Goal: Task Accomplishment & Management: Use online tool/utility

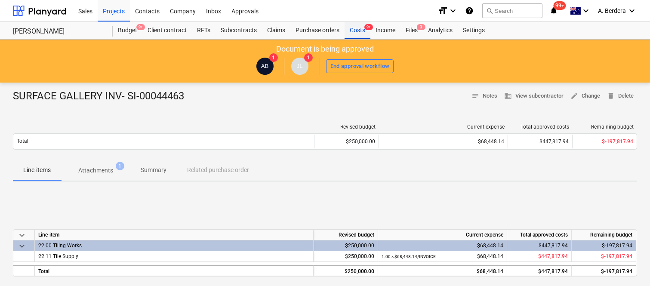
click at [359, 28] on div "Costs 9+" at bounding box center [358, 30] width 26 height 17
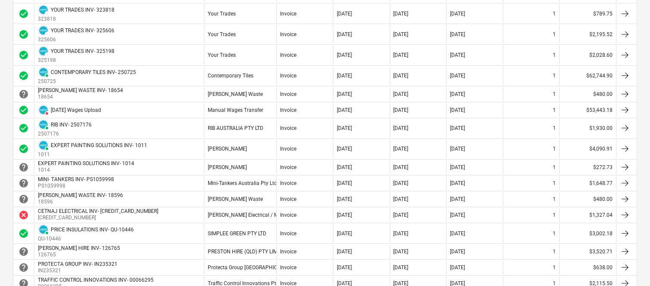
scroll to position [671, 0]
click at [268, 143] on div "[PERSON_NAME]" at bounding box center [240, 148] width 72 height 18
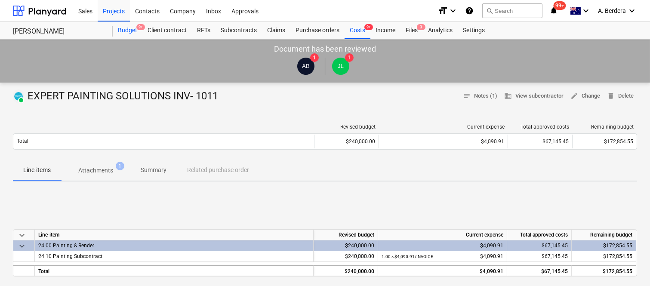
click at [136, 28] on span "9+" at bounding box center [140, 27] width 9 height 6
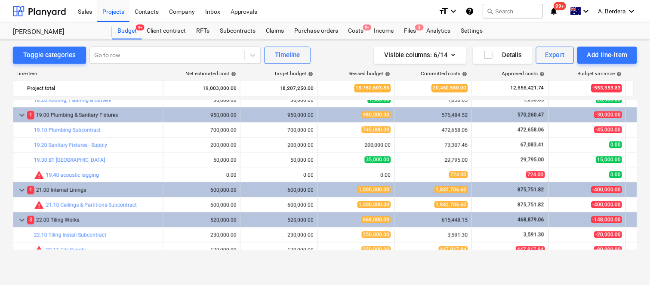
scroll to position [1691, 0]
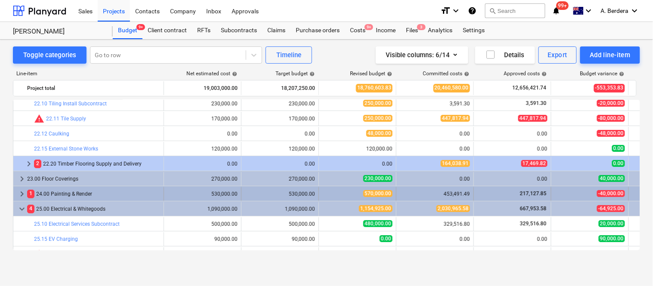
click at [151, 191] on div "1 24.00 Painting & Render" at bounding box center [93, 194] width 133 height 14
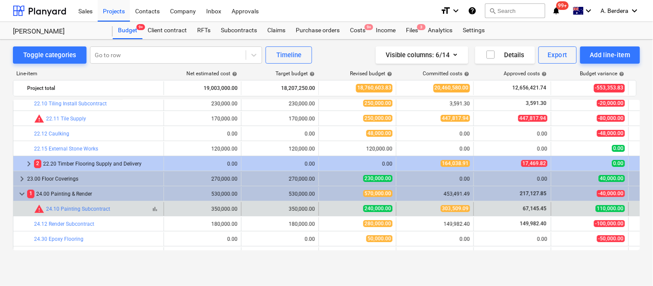
click at [157, 212] on span "bar_chart" at bounding box center [154, 209] width 7 height 7
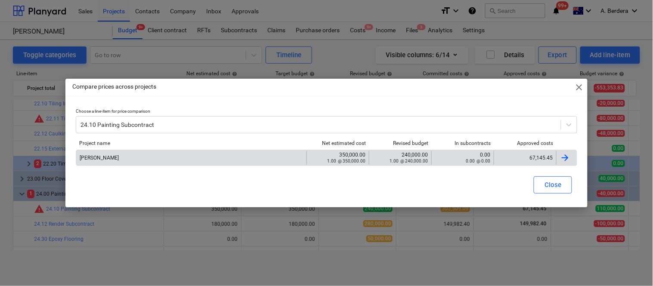
click at [519, 152] on div "67,145.45" at bounding box center [524, 158] width 62 height 14
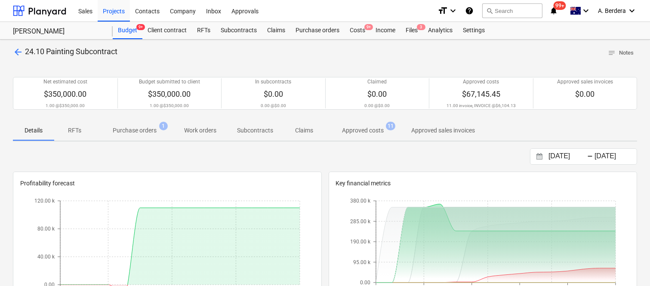
click at [373, 133] on p "Approved costs" at bounding box center [363, 130] width 42 height 9
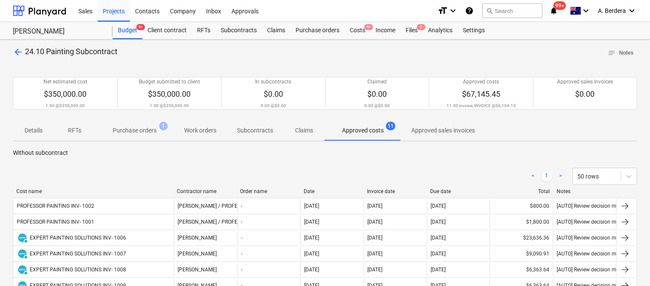
drag, startPoint x: 88, startPoint y: 192, endPoint x: 173, endPoint y: 186, distance: 85.4
click at [173, 186] on div "< 1 > 50 rows Cost name Contractor name Order name Date Invoice date Due date T…" at bounding box center [325, 282] width 624 height 250
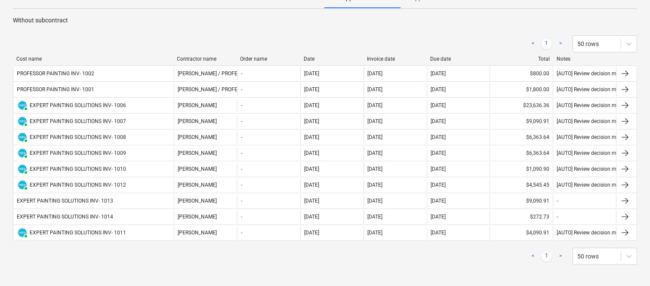
scroll to position [134, 0]
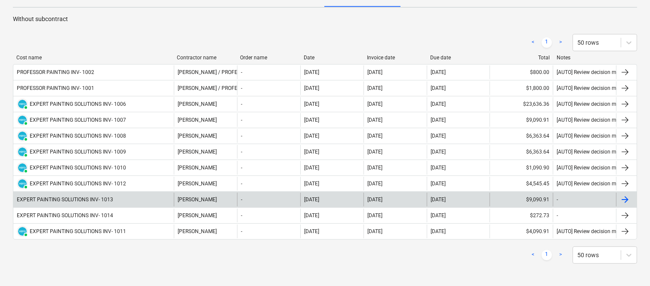
click at [176, 199] on div "[PERSON_NAME]" at bounding box center [205, 200] width 63 height 14
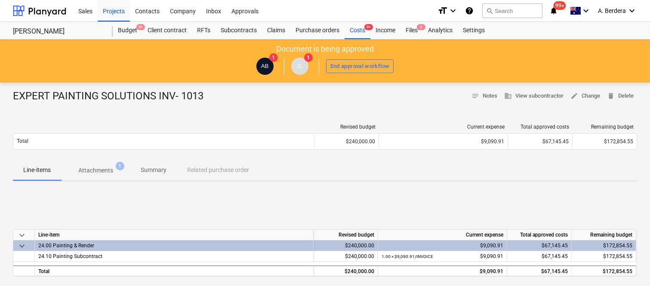
click at [154, 170] on p "Summary" at bounding box center [154, 170] width 26 height 9
click at [416, 31] on div "Files 3" at bounding box center [411, 30] width 22 height 17
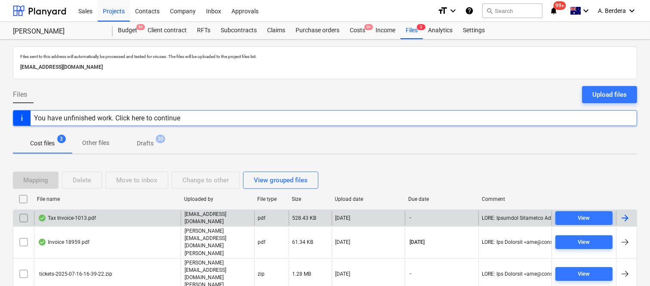
click at [166, 225] on div "Tax Invoice-1013.pdf" at bounding box center [107, 218] width 147 height 15
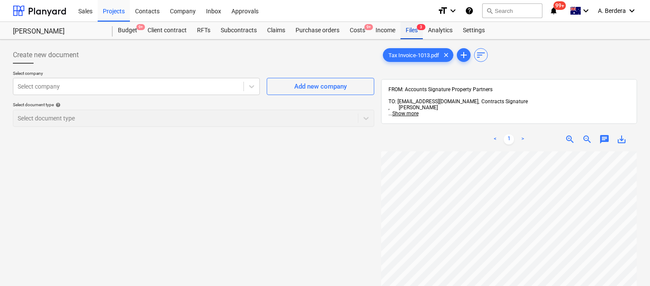
click at [411, 27] on div "Files 3" at bounding box center [411, 30] width 22 height 17
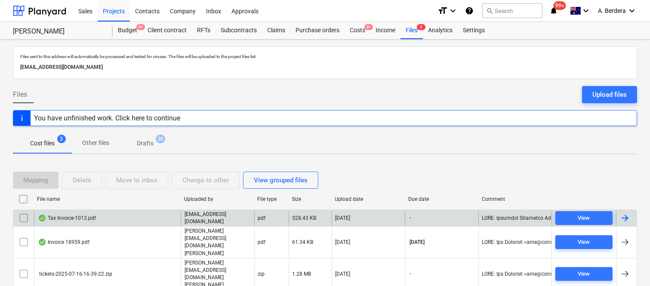
click at [25, 225] on input "checkbox" at bounding box center [24, 218] width 14 height 14
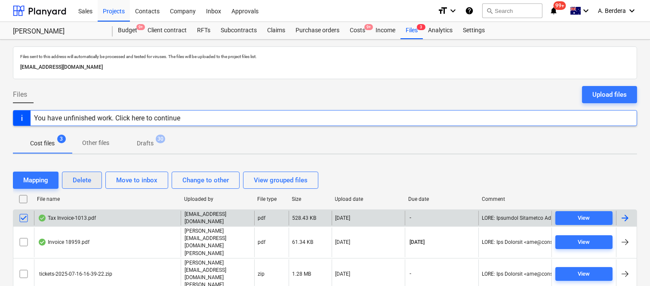
click at [85, 186] on div "Delete" at bounding box center [82, 180] width 18 height 11
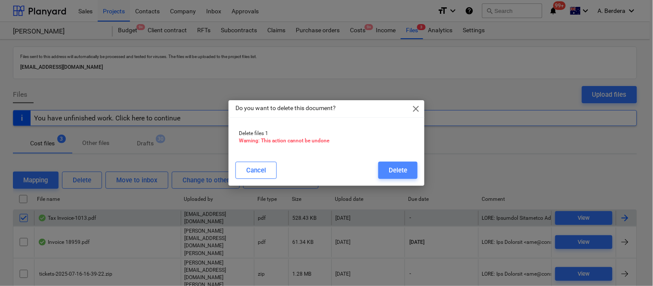
click at [398, 172] on div "Delete" at bounding box center [397, 170] width 18 height 11
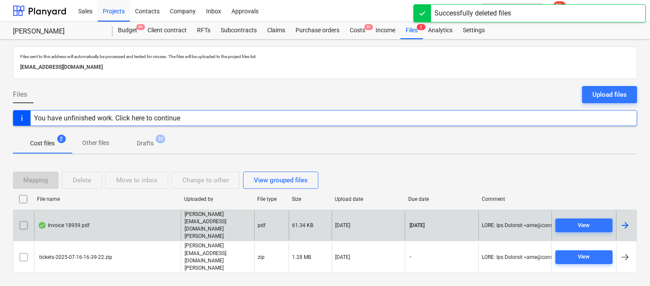
click at [141, 237] on div "Invoice 18959.pdf" at bounding box center [107, 226] width 147 height 30
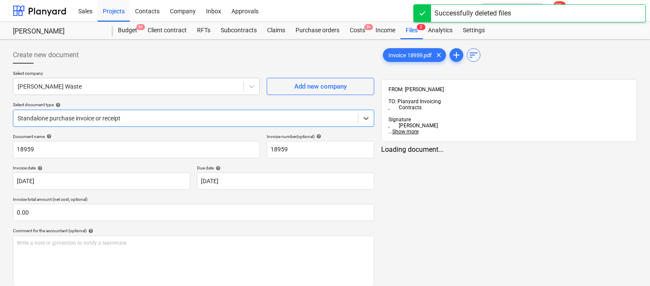
type input "18959"
type input "[DATE]"
click at [168, 117] on div at bounding box center [186, 118] width 336 height 9
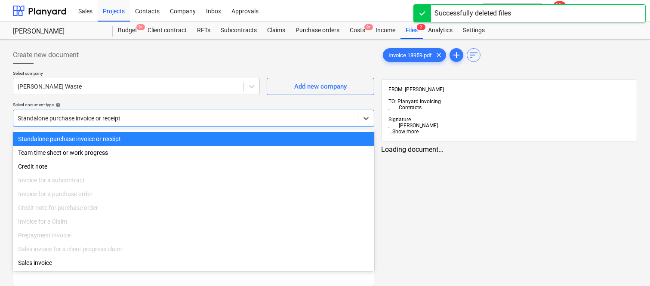
click at [169, 139] on div "Standalone purchase invoice or receipt" at bounding box center [193, 139] width 361 height 14
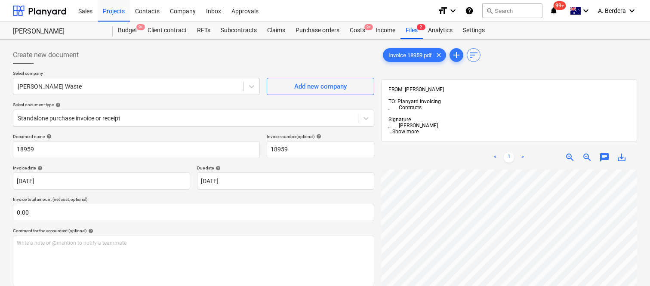
scroll to position [9, 68]
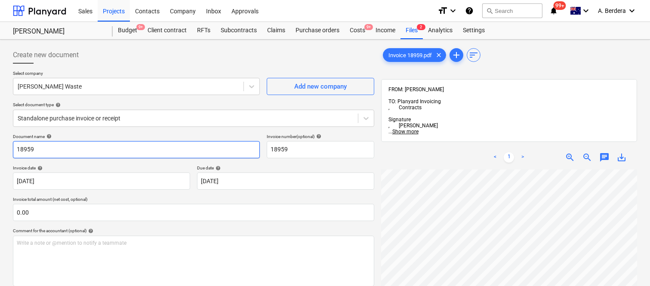
click at [14, 148] on input "18959" at bounding box center [136, 149] width 247 height 17
type input "[PERSON_NAME] WASTE INV- 18959"
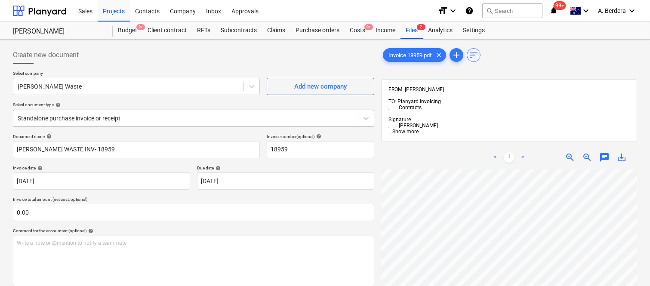
click at [182, 117] on div at bounding box center [186, 118] width 336 height 9
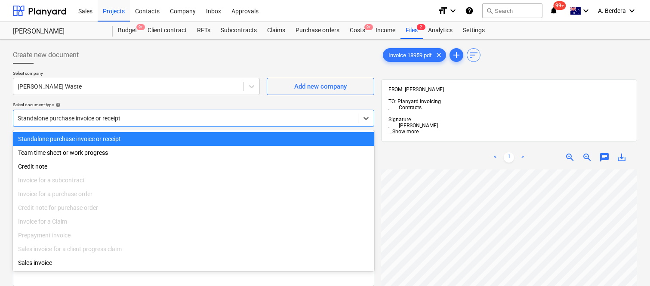
click at [183, 133] on div "Standalone purchase invoice or receipt" at bounding box center [193, 139] width 361 height 14
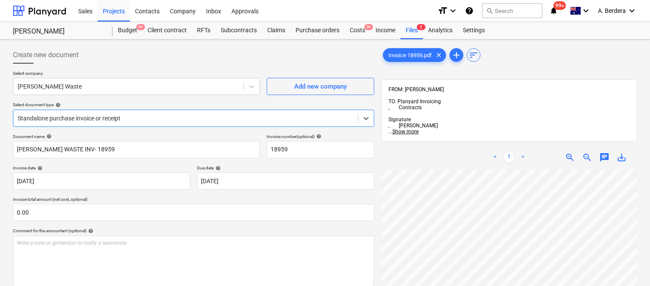
scroll to position [196, 0]
click at [650, 197] on html "Sales Projects Contacts Company Inbox Approvals format_size keyboard_arrow_down…" at bounding box center [325, 143] width 650 height 286
click at [578, 244] on div "Create new document Select company [PERSON_NAME] Waste Add new company Select d…" at bounding box center [325, 239] width 650 height 399
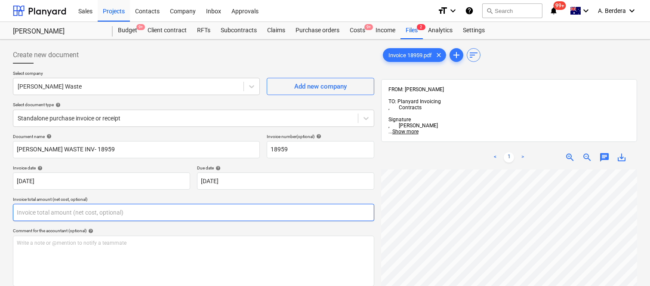
click at [79, 211] on input "text" at bounding box center [193, 212] width 361 height 17
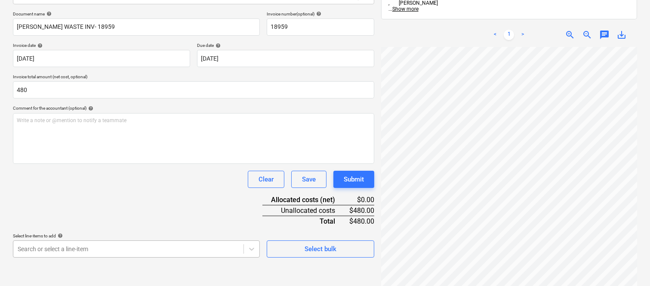
type input "480.00"
click at [93, 163] on body "Sales Projects Contacts Company Inbox Approvals format_size keyboard_arrow_down…" at bounding box center [325, 20] width 650 height 286
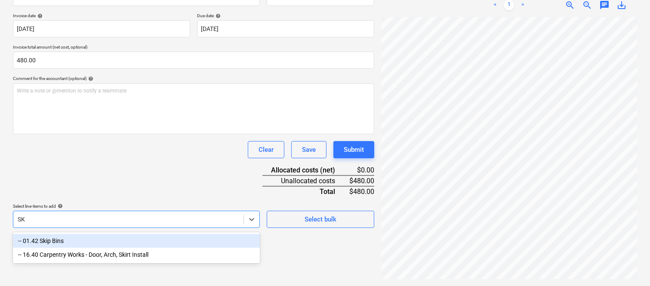
scroll to position [129, 0]
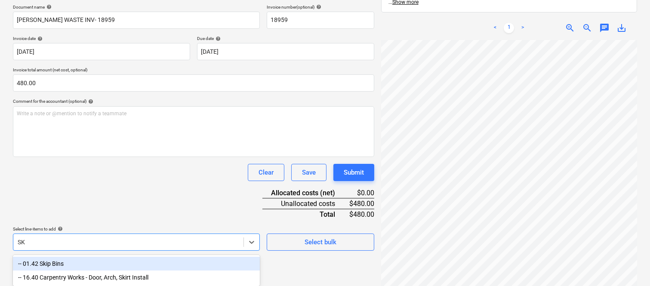
type input "SKI"
click at [87, 262] on div "-- 01.42 Skip Bins" at bounding box center [136, 264] width 247 height 14
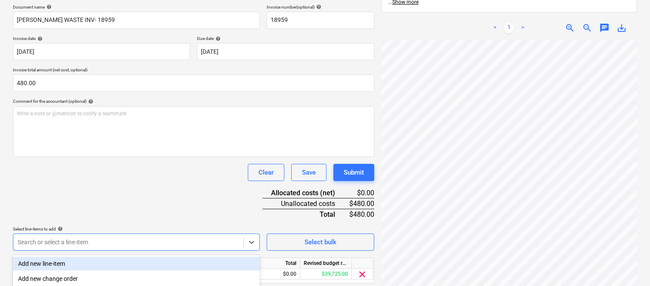
click at [79, 188] on div "Document name help [PERSON_NAME] WASTE INV- 18959 Invoice number (optional) hel…" at bounding box center [193, 155] width 361 height 303
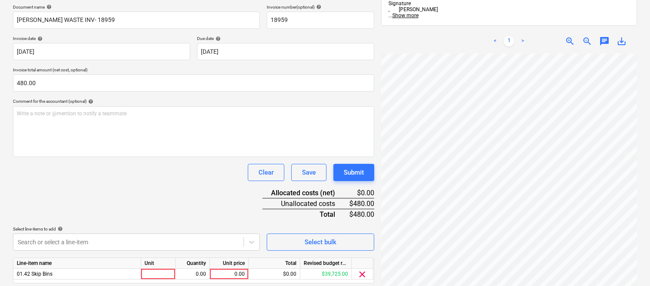
scroll to position [158, 0]
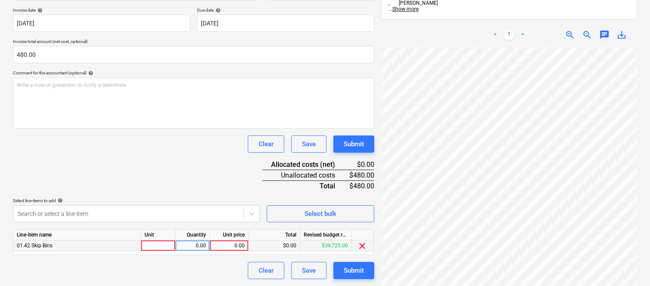
click at [166, 247] on div at bounding box center [158, 245] width 34 height 11
type input "INVOICE"
click at [200, 247] on div "0.00" at bounding box center [192, 245] width 27 height 11
type input "1"
click at [234, 244] on div "0.00" at bounding box center [228, 245] width 31 height 11
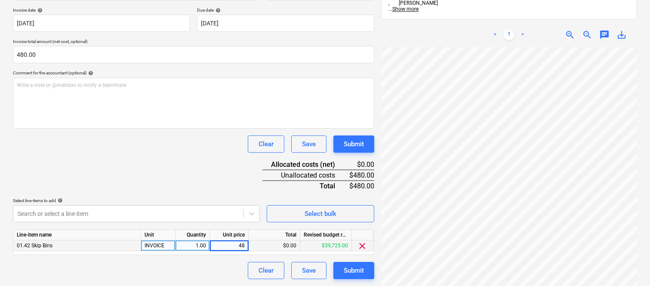
type input "480"
click at [193, 265] on div "Clear Save Submit" at bounding box center [193, 270] width 361 height 17
click at [361, 273] on div "Submit" at bounding box center [354, 270] width 20 height 11
